Goal: Check status: Check status

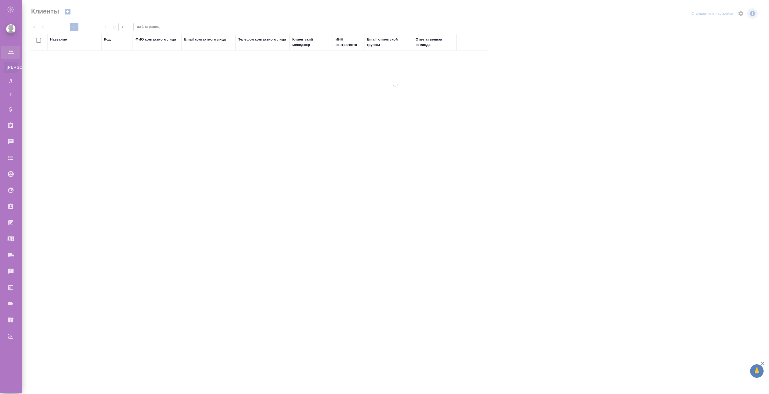
select select "RU"
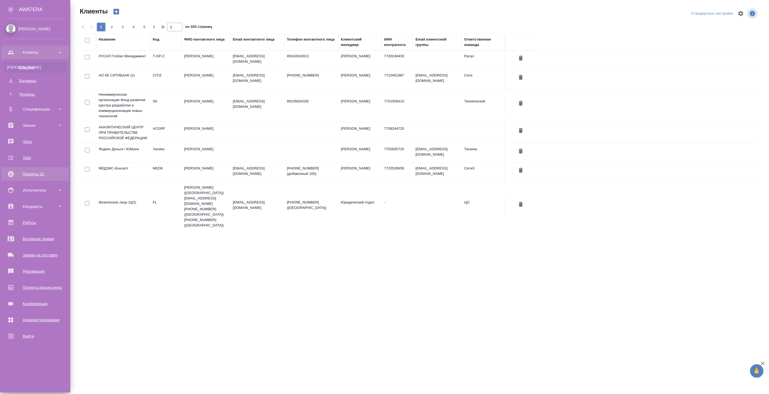
click at [41, 172] on div "Проекты SC" at bounding box center [35, 174] width 62 height 8
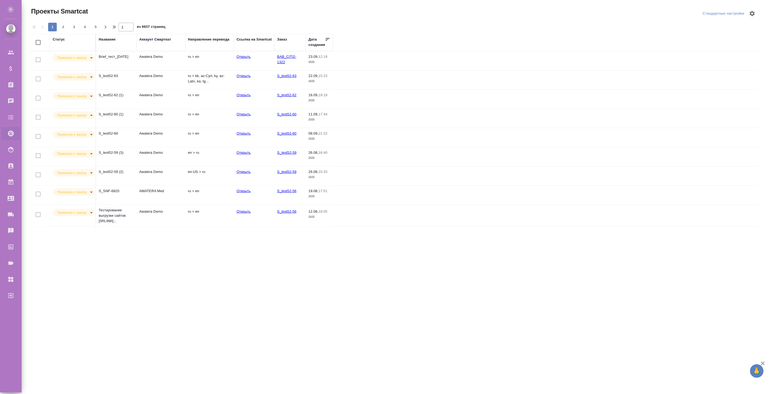
click at [159, 78] on td "Awatera Demo" at bounding box center [161, 80] width 49 height 19
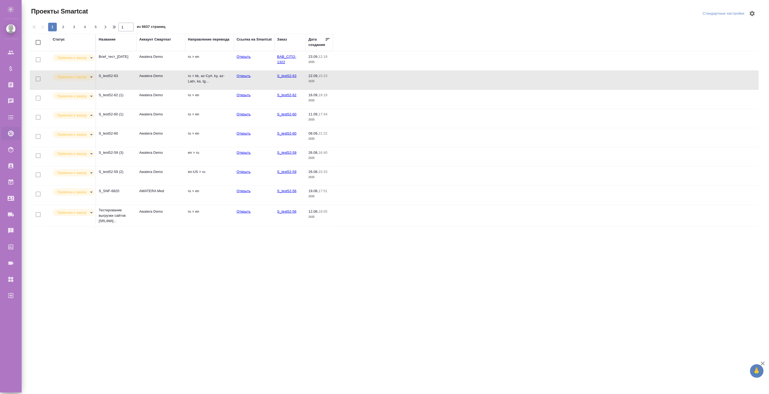
click at [159, 78] on td "Awatera Demo" at bounding box center [161, 80] width 49 height 19
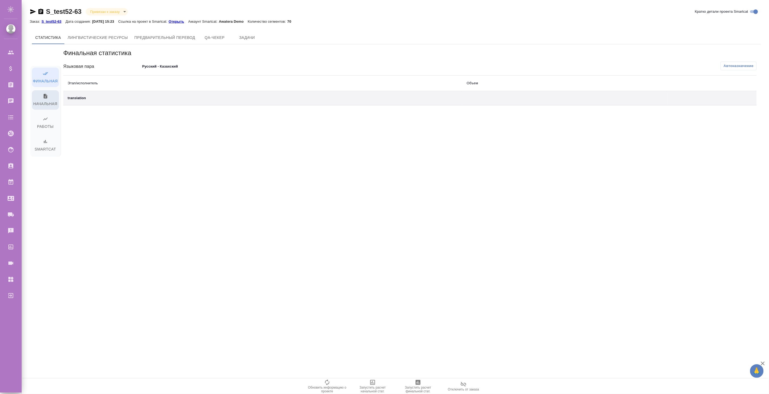
click at [47, 105] on span "Начальная" at bounding box center [45, 101] width 21 height 14
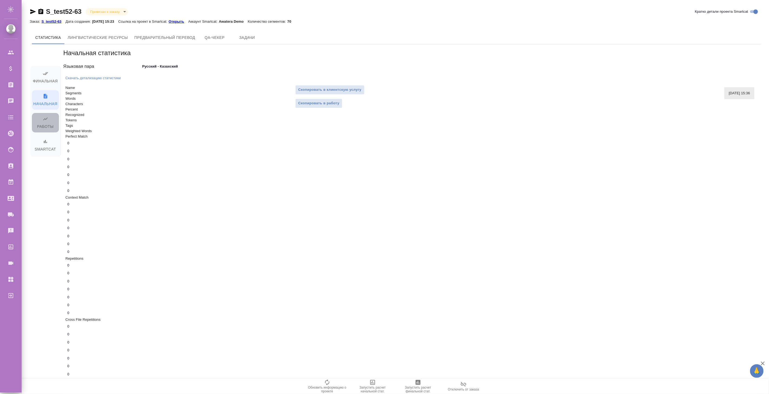
click at [51, 123] on span "Работы" at bounding box center [45, 123] width 21 height 14
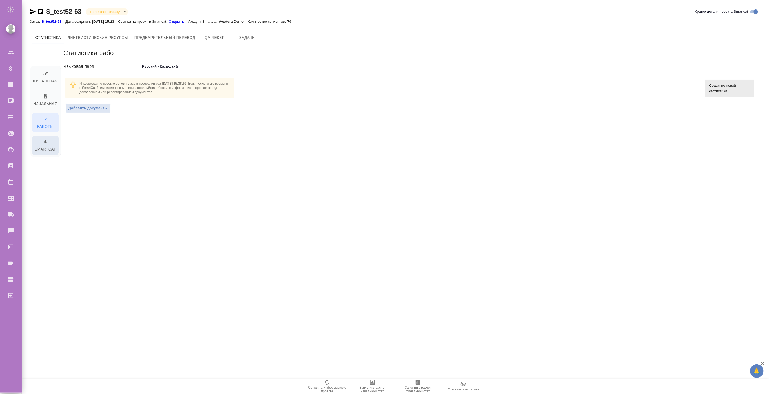
click at [51, 151] on span "Smartcat" at bounding box center [45, 146] width 21 height 14
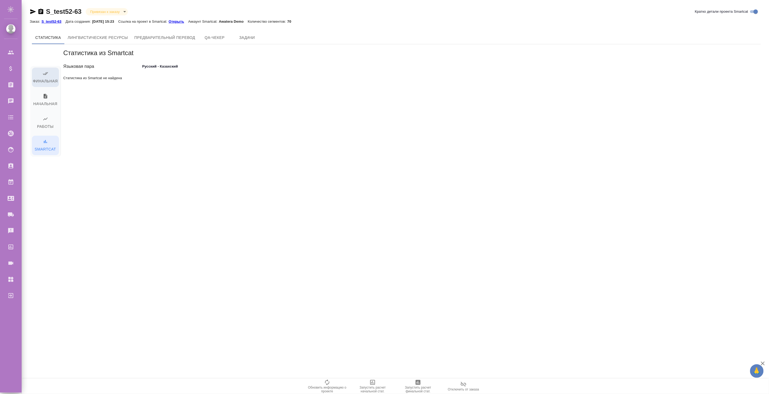
click at [51, 80] on span "Финальная" at bounding box center [45, 78] width 21 height 14
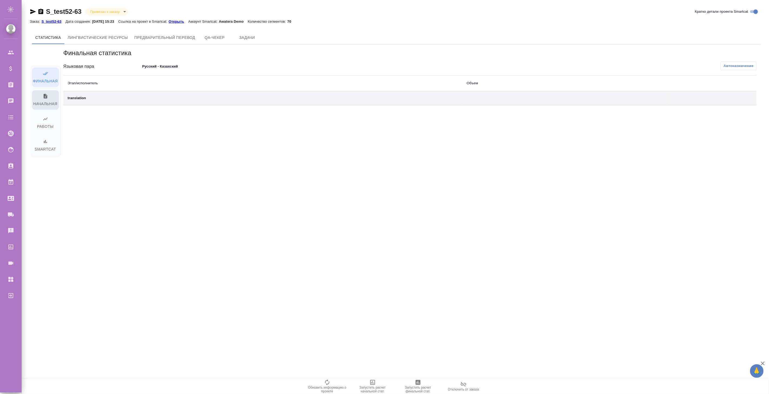
click at [48, 101] on span "Начальная" at bounding box center [45, 101] width 21 height 14
